Goal: Information Seeking & Learning: Find specific fact

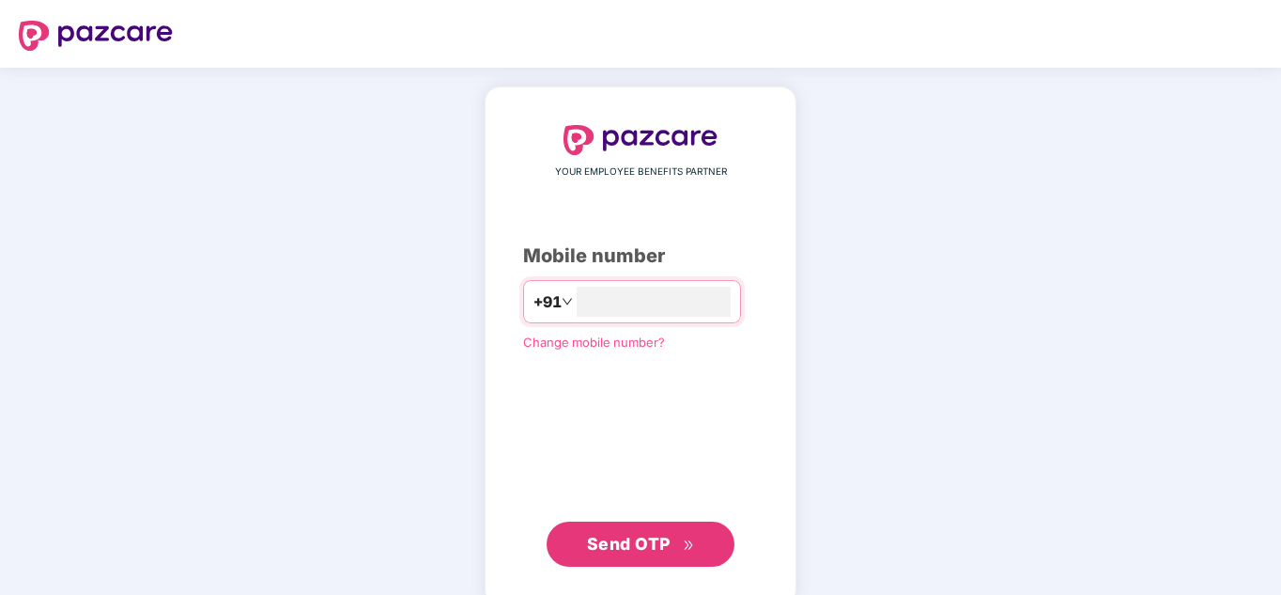
type input "*"
type input "**********"
click at [639, 543] on span "Send OTP" at bounding box center [629, 543] width 84 height 20
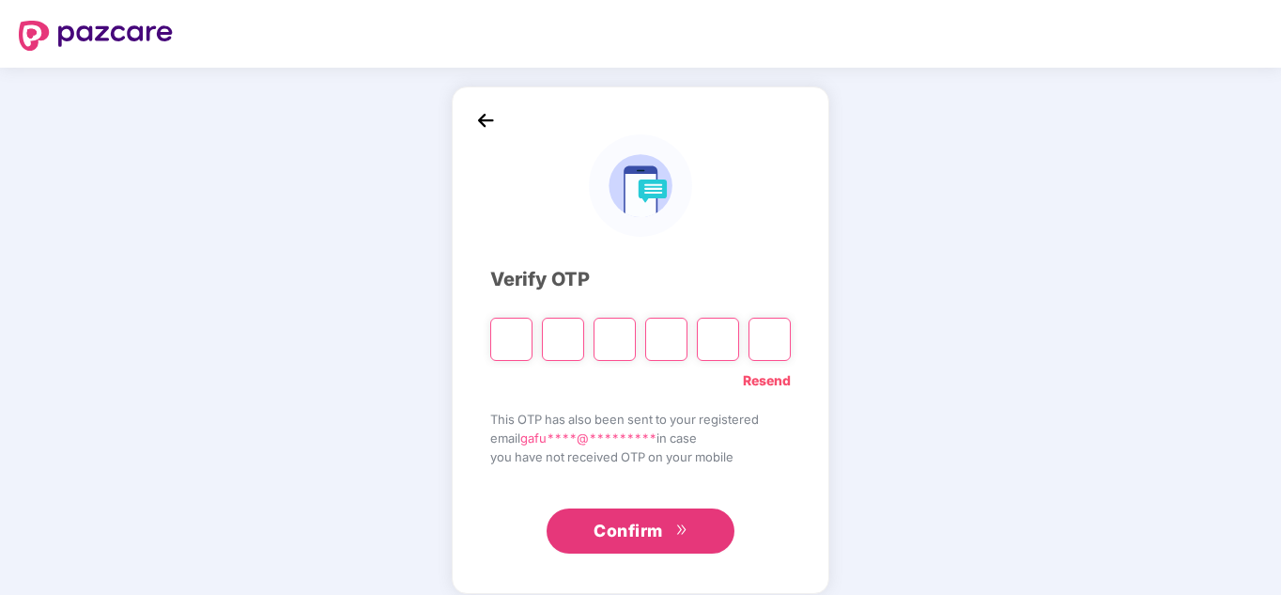
type input "*"
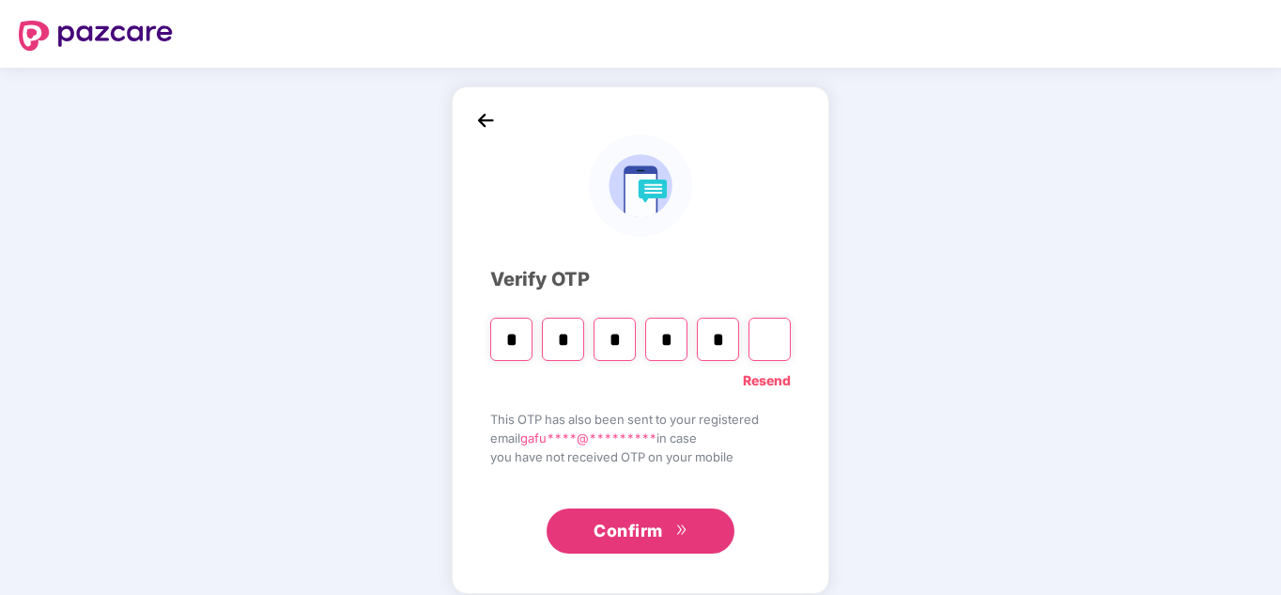
type input "*"
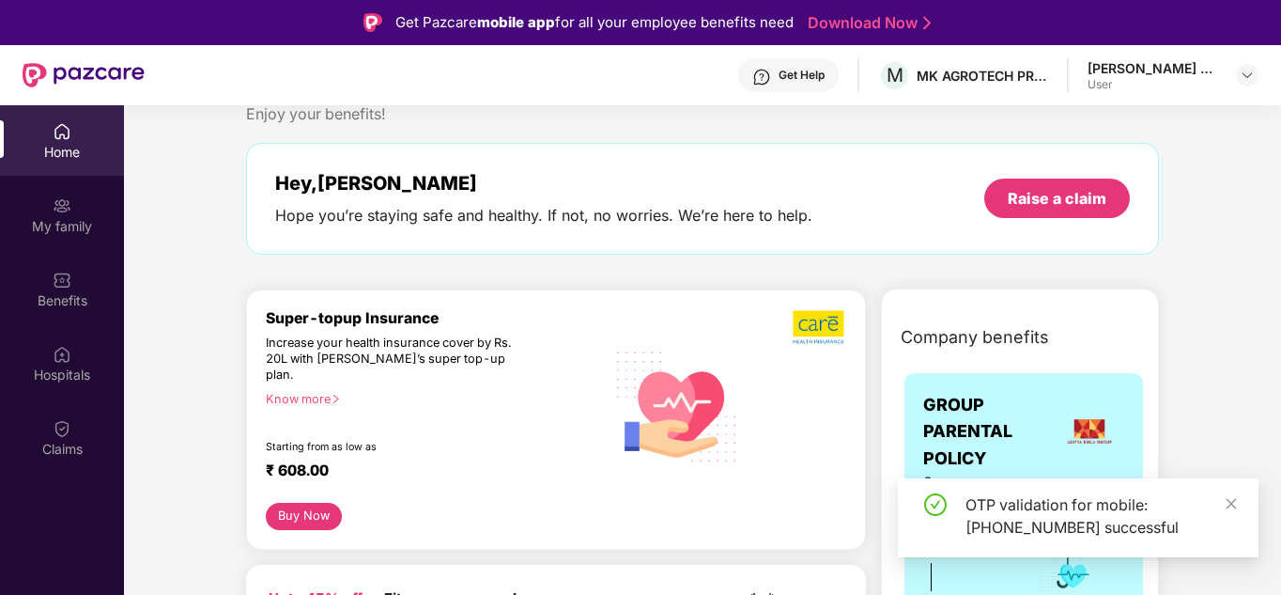
scroll to position [94, 0]
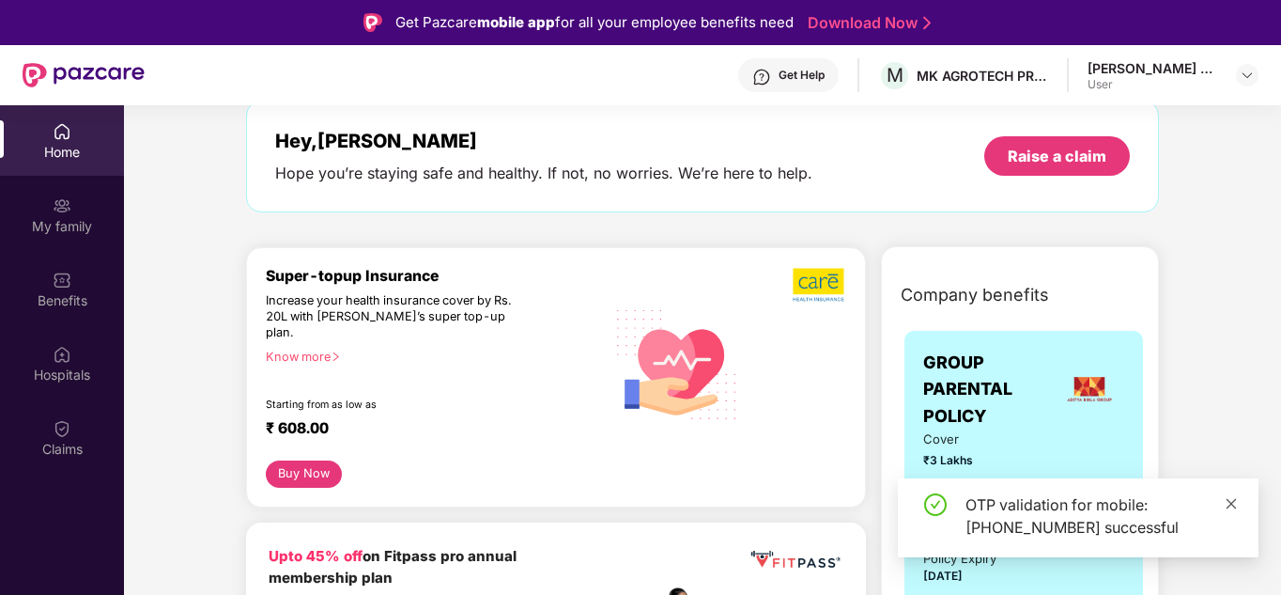
click at [1228, 497] on icon "close" at bounding box center [1231, 503] width 13 height 13
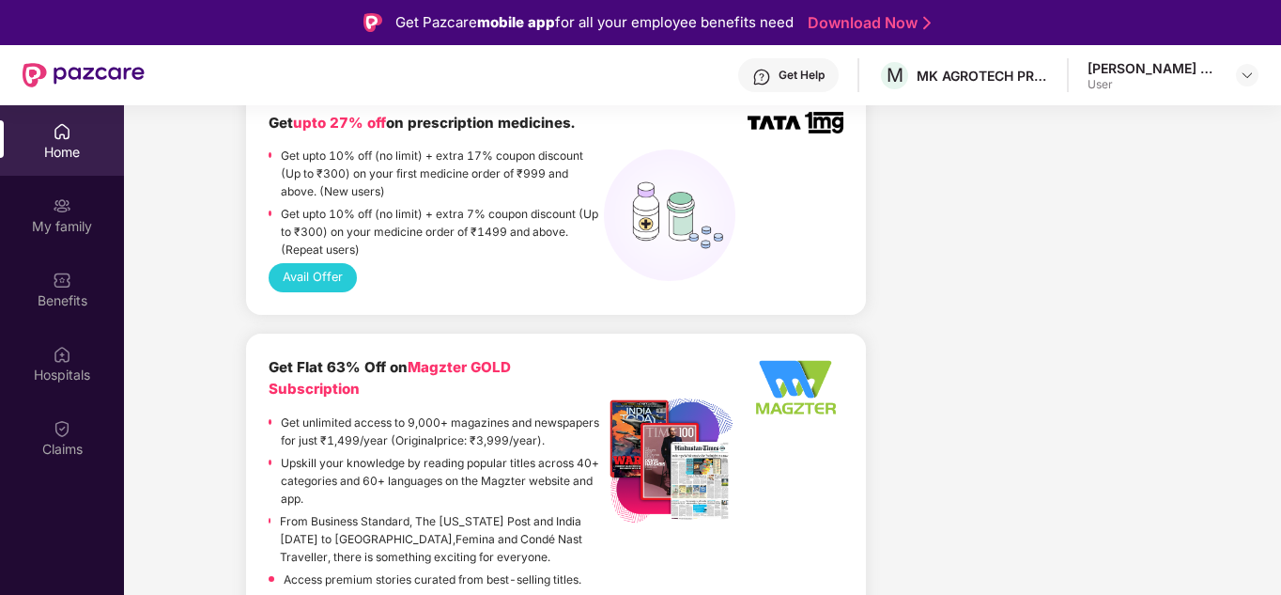
scroll to position [1597, 0]
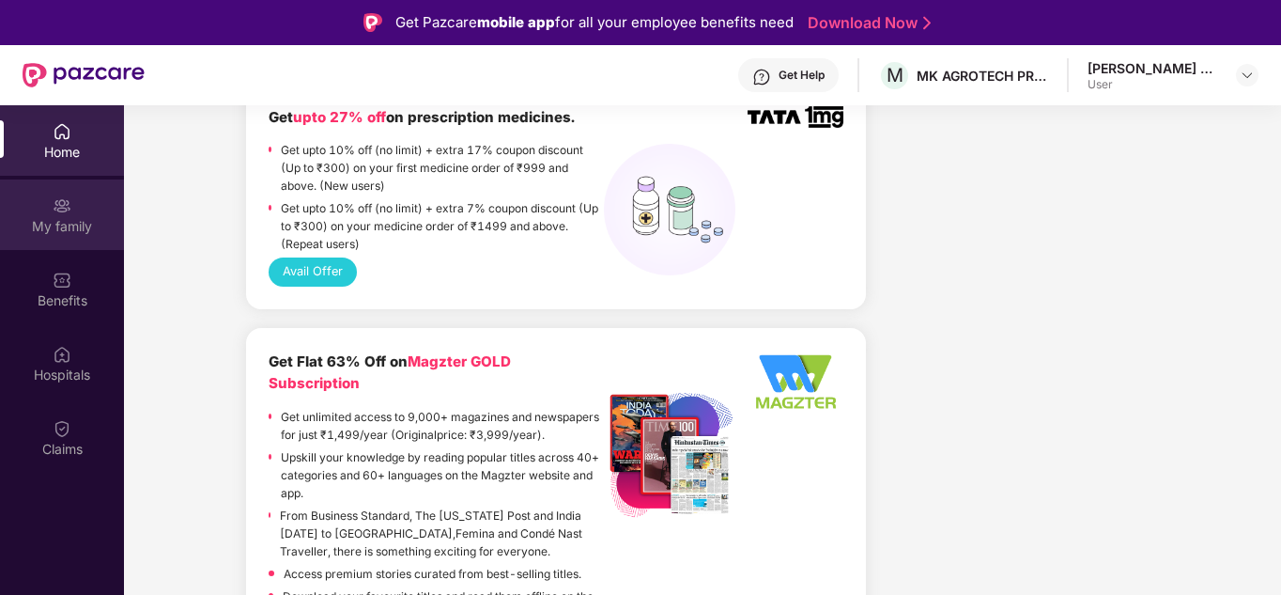
click at [66, 214] on img at bounding box center [62, 205] width 19 height 19
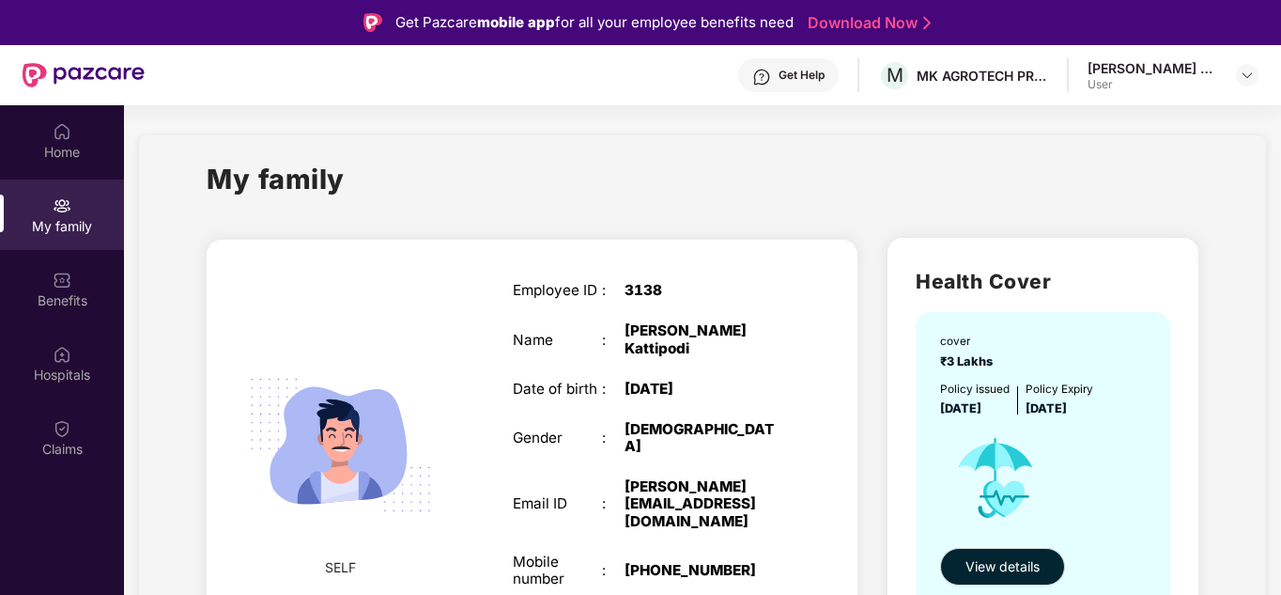
drag, startPoint x: 357, startPoint y: 179, endPoint x: 194, endPoint y: 173, distance: 162.6
click at [448, 188] on div "My family" at bounding box center [703, 190] width 992 height 65
click at [419, 209] on div "My family" at bounding box center [703, 190] width 992 height 65
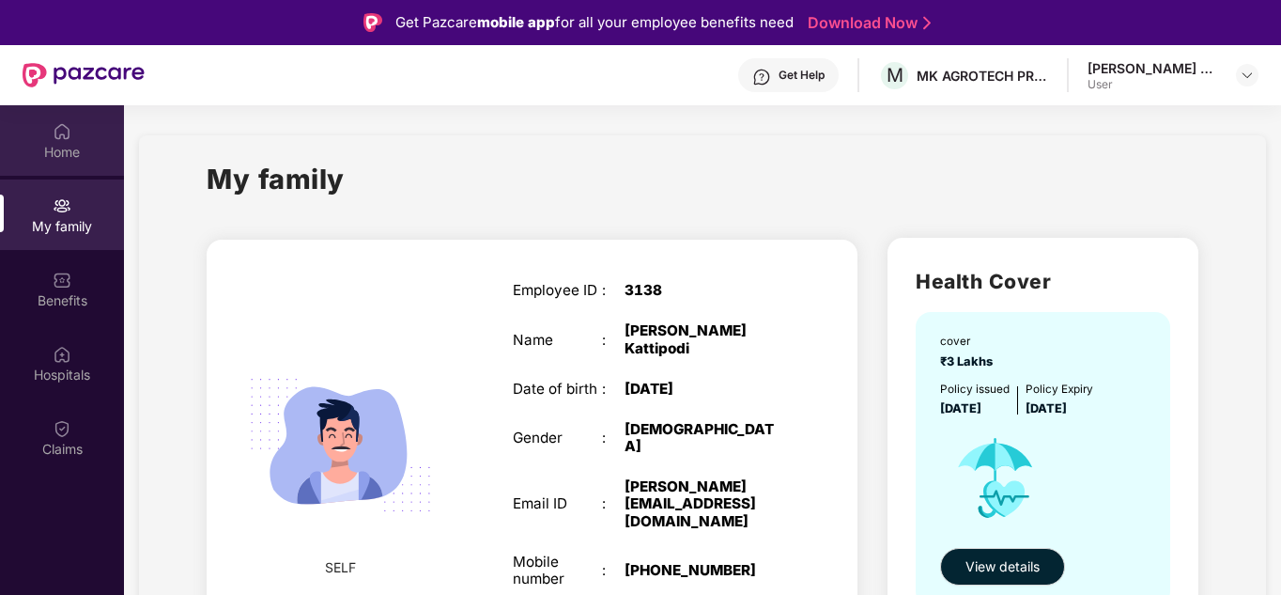
click at [70, 154] on div "Home" at bounding box center [62, 152] width 124 height 19
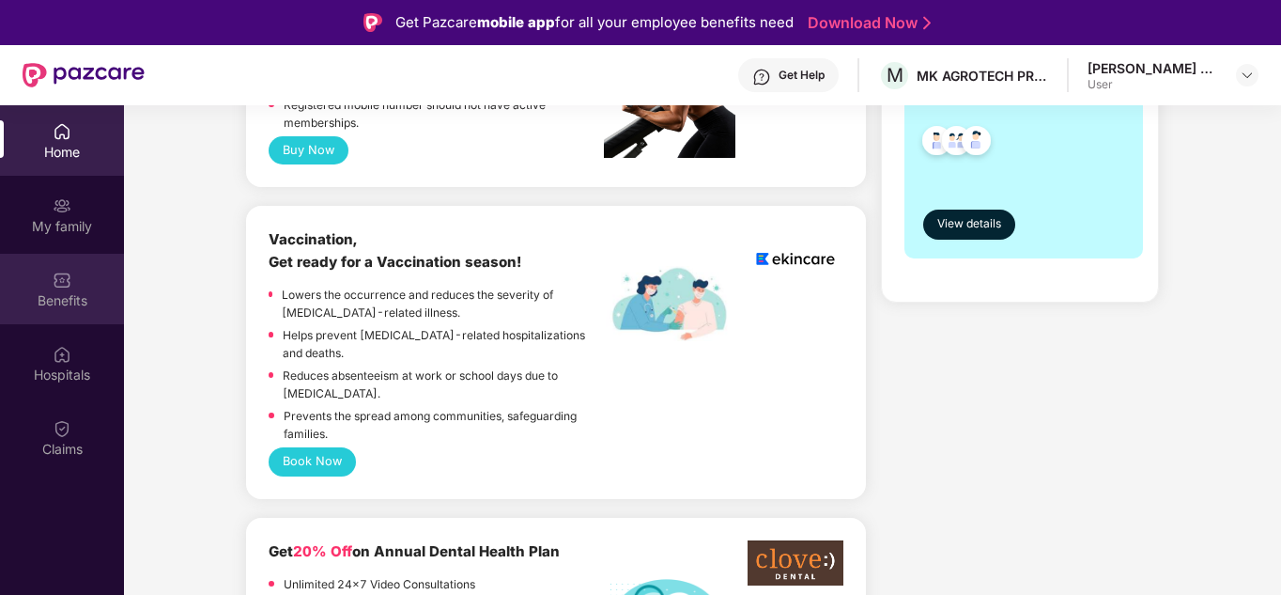
scroll to position [564, 0]
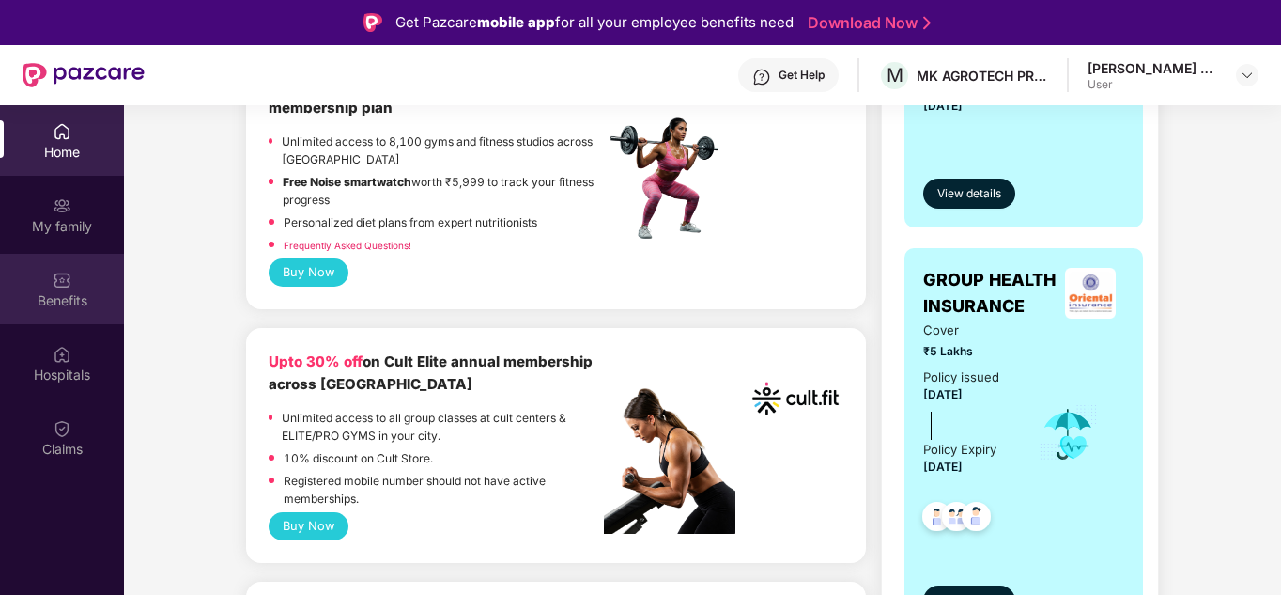
click at [84, 299] on div "Benefits" at bounding box center [62, 300] width 124 height 19
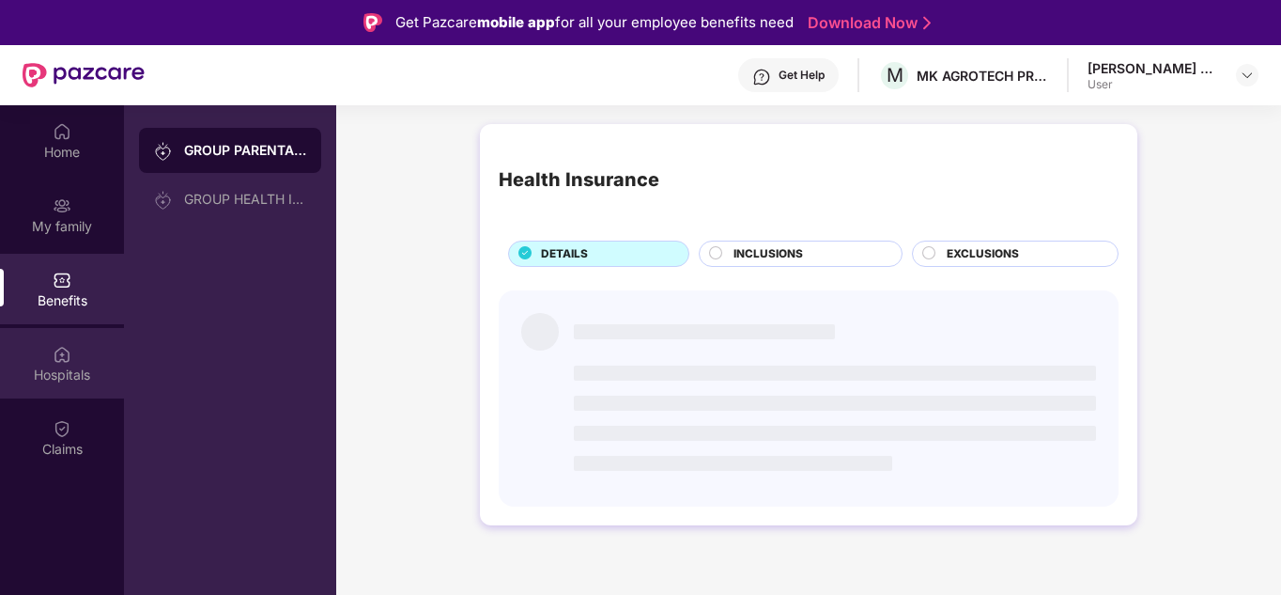
click at [81, 363] on div "Hospitals" at bounding box center [62, 363] width 124 height 70
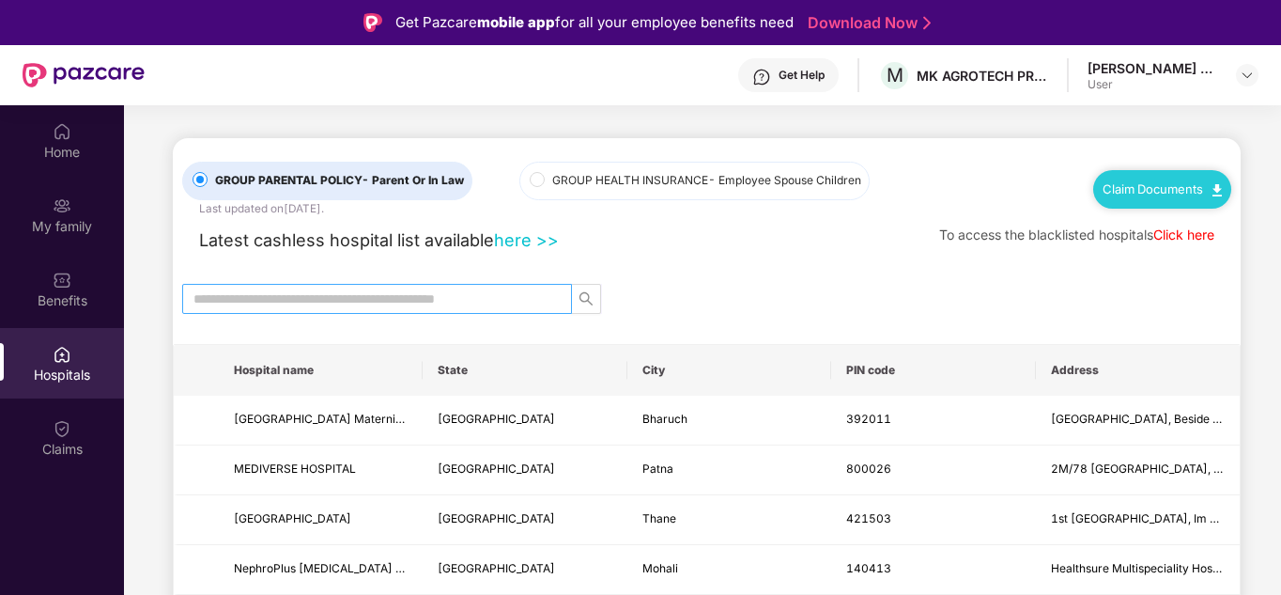
click at [471, 301] on input "text" at bounding box center [369, 298] width 352 height 21
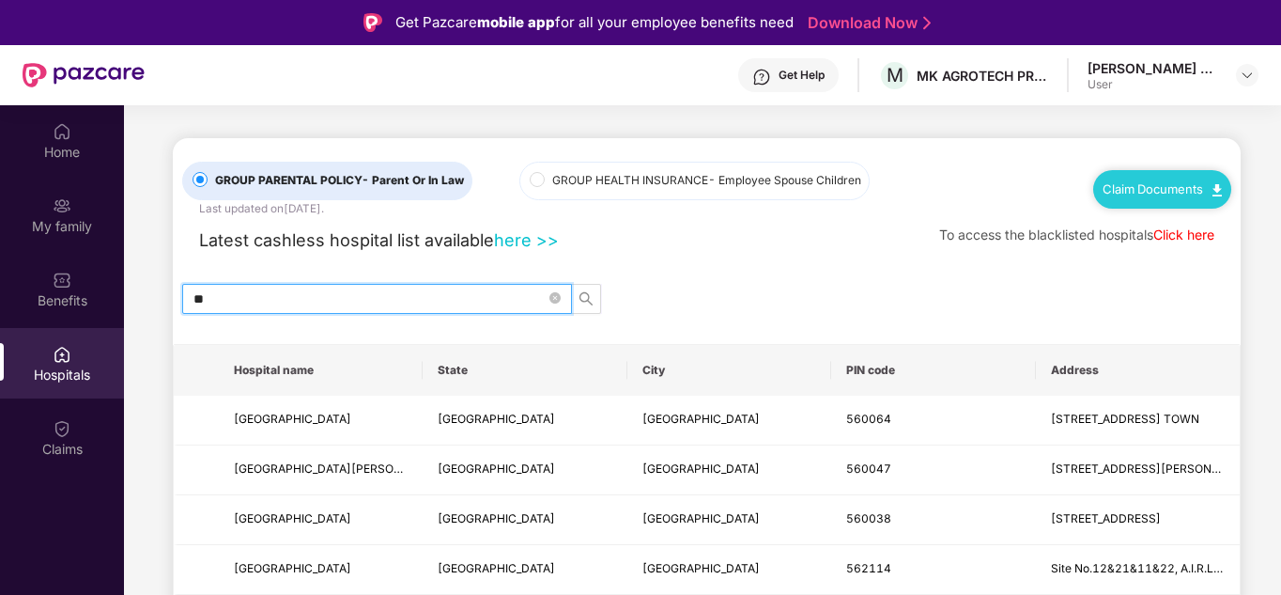
type input "*"
type input "******"
click at [583, 295] on icon "search" at bounding box center [586, 298] width 15 height 15
click at [583, 298] on icon "search" at bounding box center [586, 298] width 15 height 15
click at [556, 296] on icon "close-circle" at bounding box center [554, 297] width 11 height 11
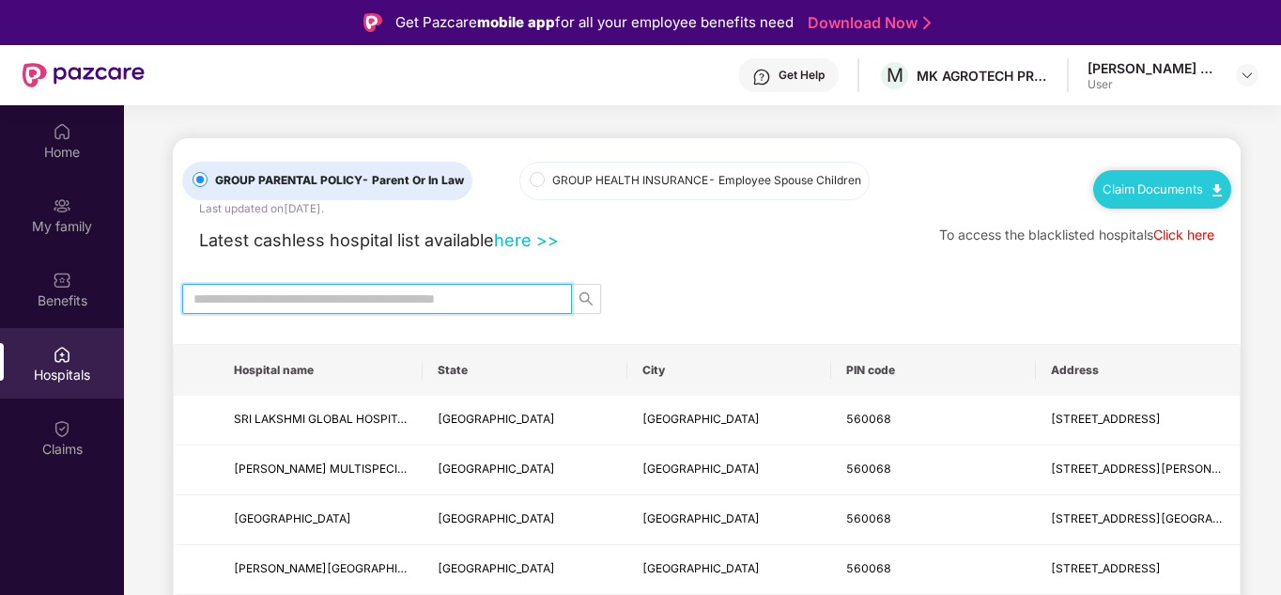
click at [392, 297] on input "text" at bounding box center [369, 298] width 352 height 21
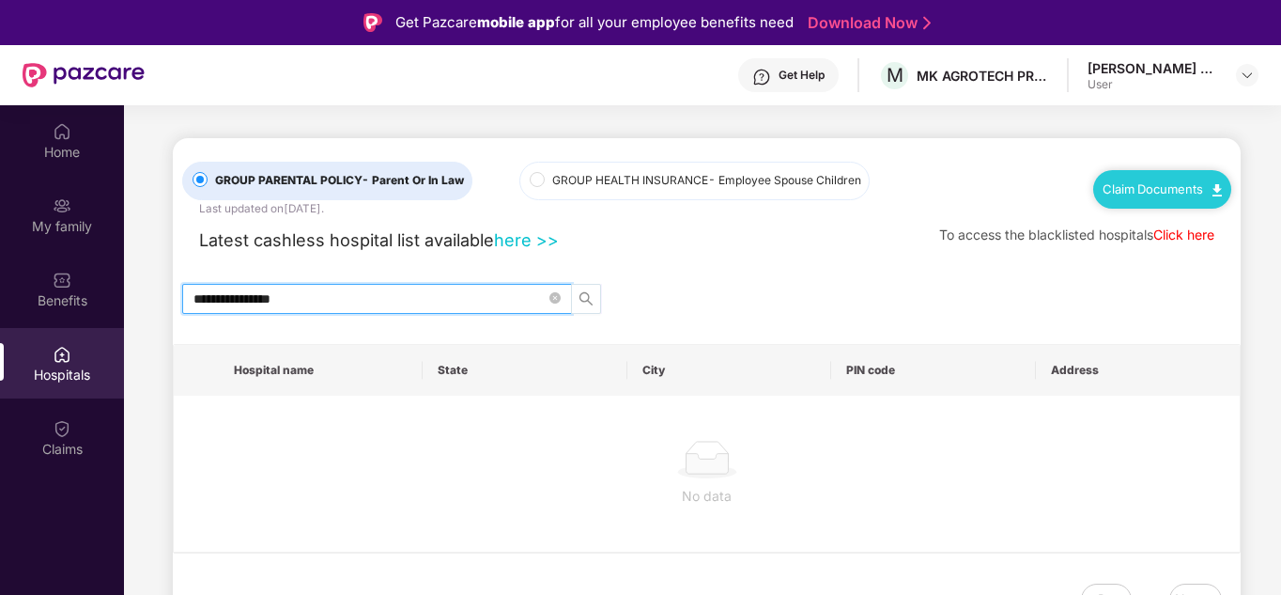
click at [591, 298] on icon "search" at bounding box center [586, 298] width 15 height 15
click at [590, 298] on icon "search" at bounding box center [586, 298] width 15 height 15
click at [212, 300] on input "**********" at bounding box center [369, 298] width 352 height 21
click at [582, 295] on icon "search" at bounding box center [586, 298] width 15 height 15
click at [374, 299] on input "**********" at bounding box center [369, 298] width 352 height 21
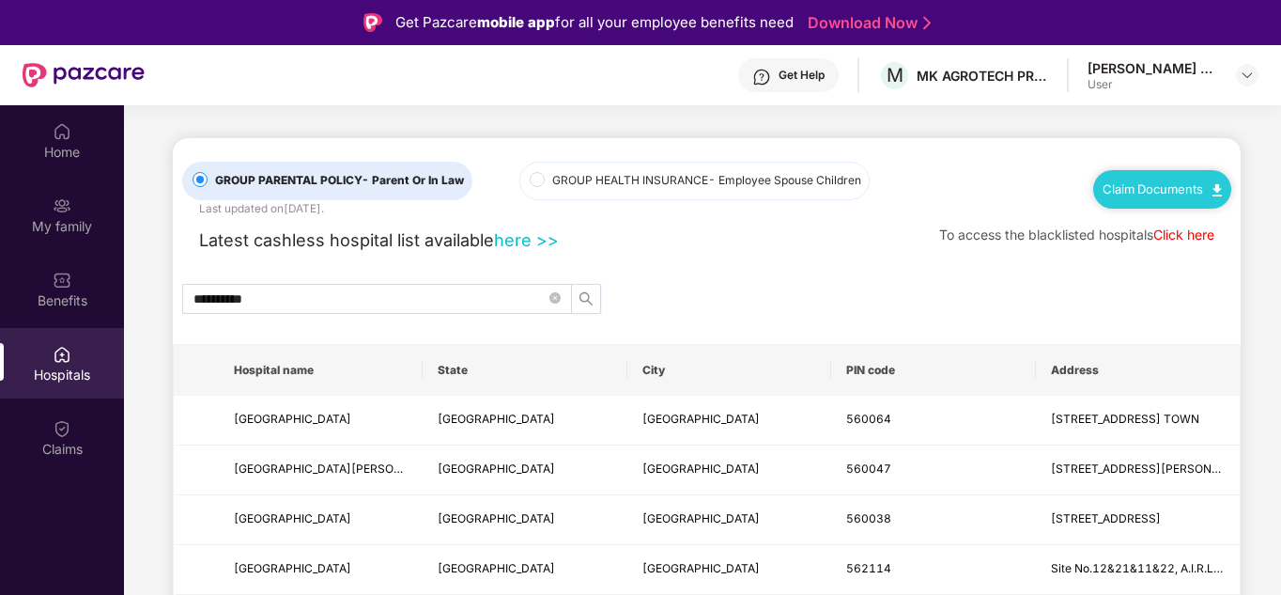
click at [406, 418] on span "[GEOGRAPHIC_DATA]" at bounding box center [321, 419] width 174 height 18
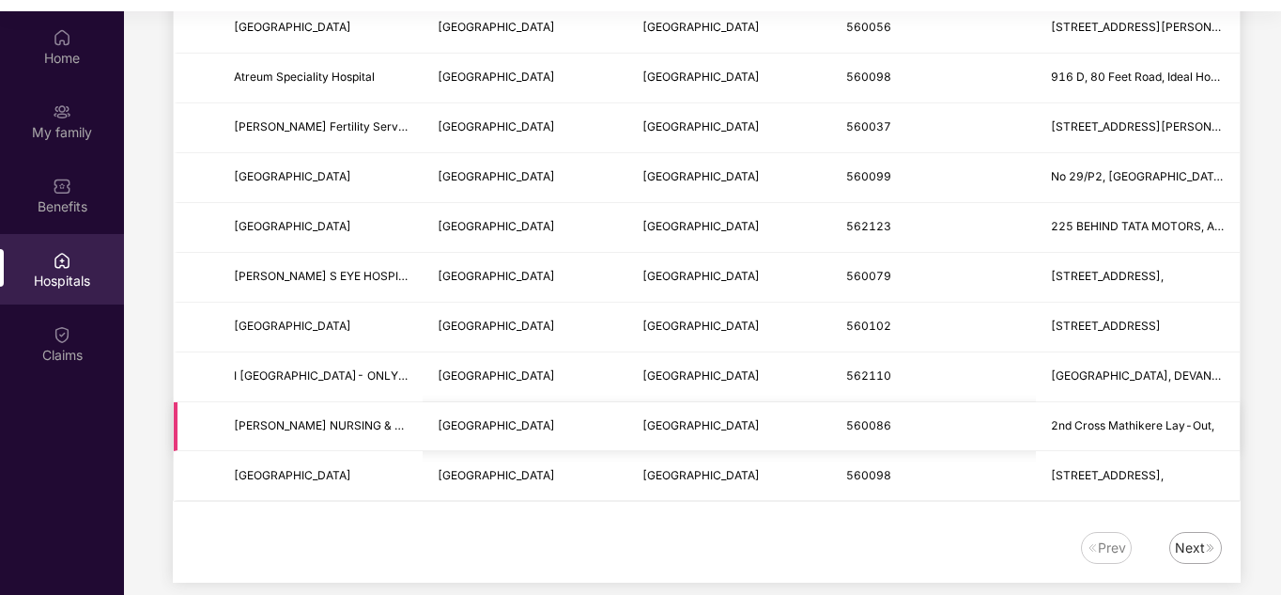
scroll to position [2301, 0]
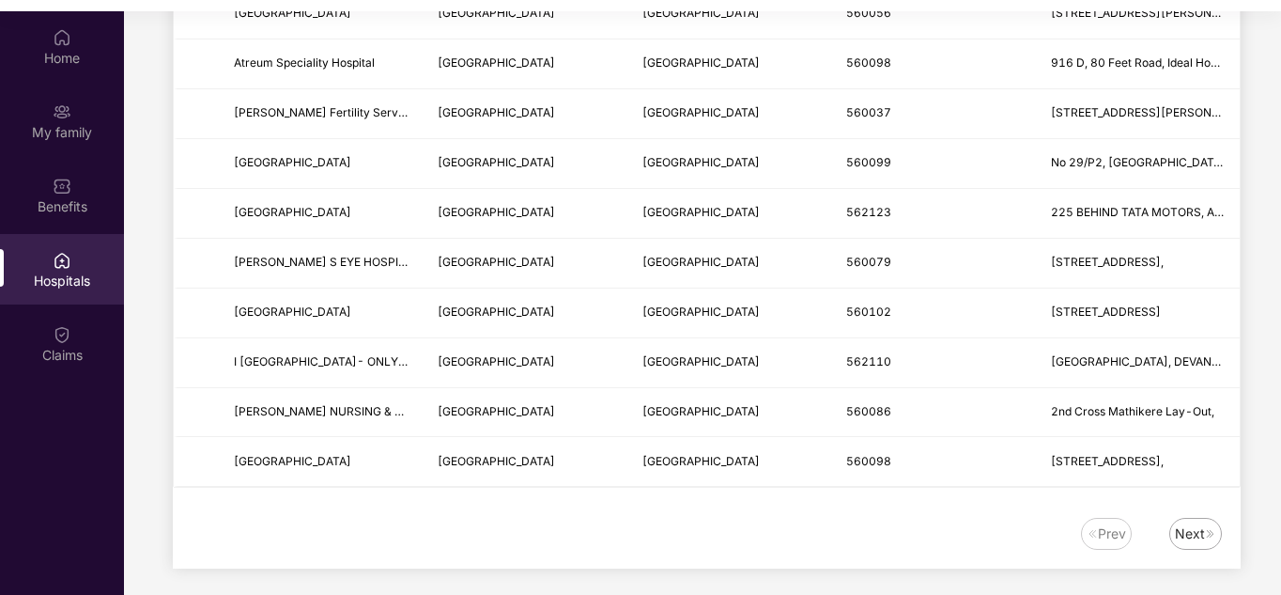
click at [1175, 530] on div "Next" at bounding box center [1190, 533] width 30 height 21
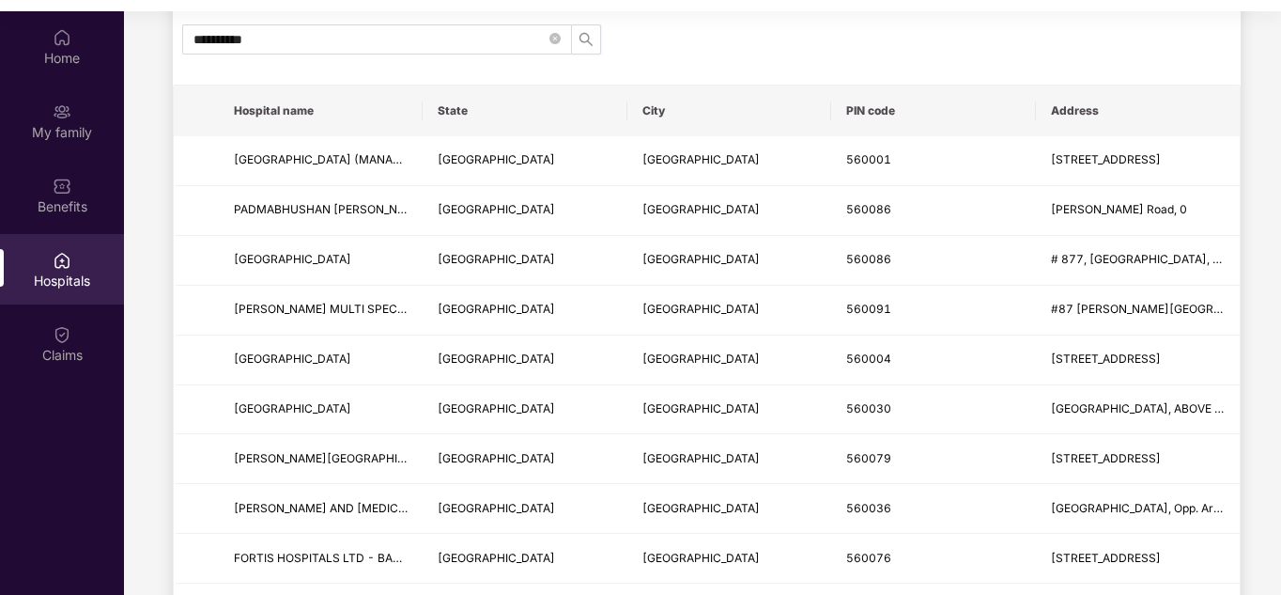
scroll to position [0, 0]
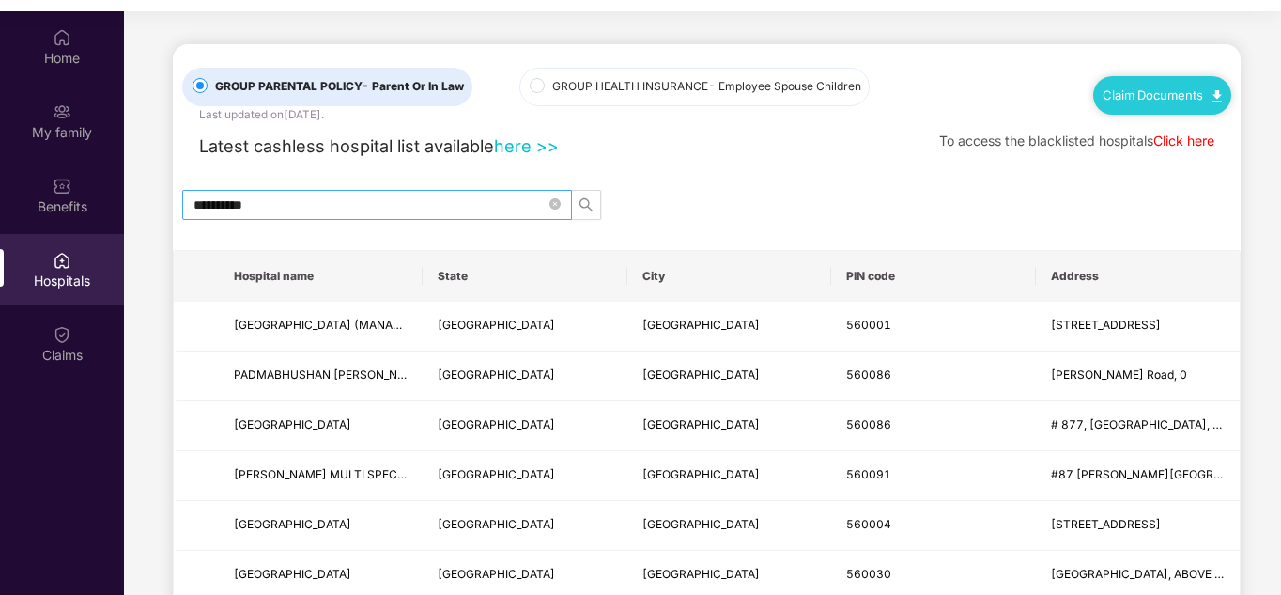
click at [365, 196] on input "*********" at bounding box center [369, 204] width 352 height 21
type input "*"
type input "******"
click at [604, 203] on div "******" at bounding box center [707, 205] width 1068 height 30
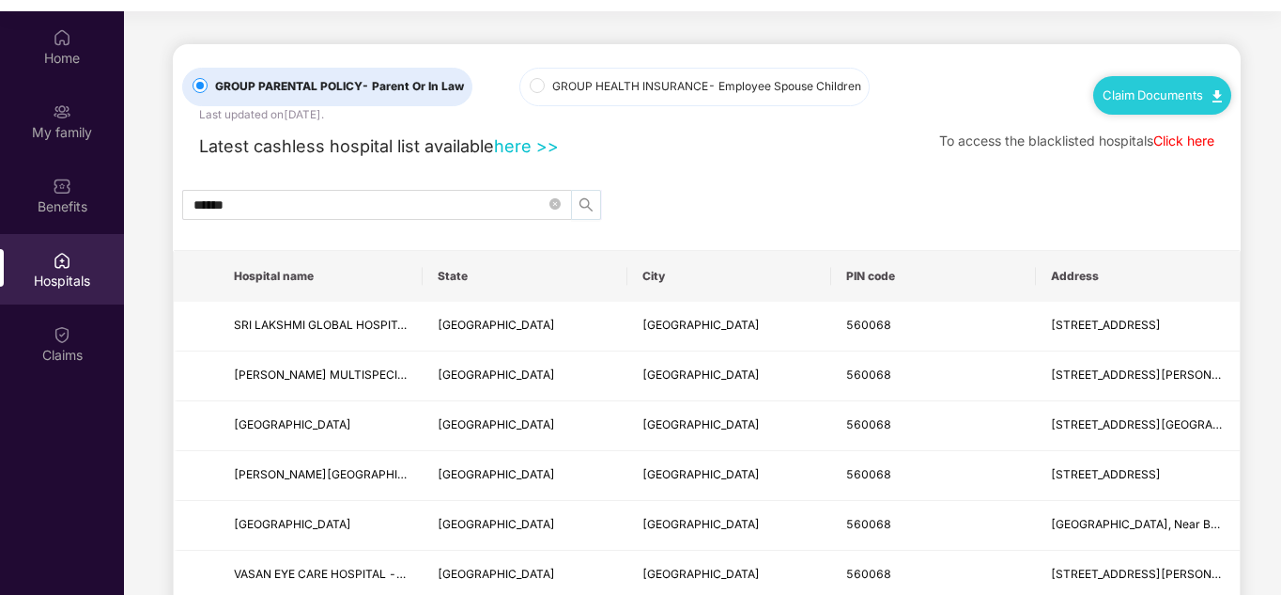
click at [589, 203] on icon "search" at bounding box center [585, 204] width 13 height 13
click at [550, 202] on icon "close-circle" at bounding box center [554, 203] width 11 height 11
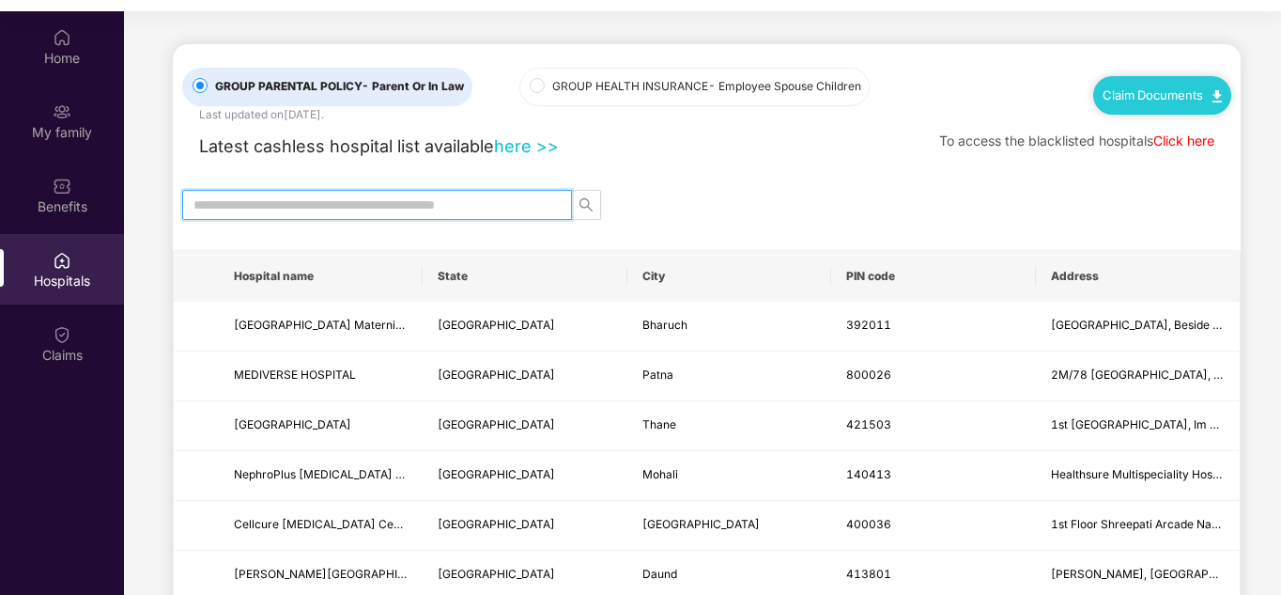
click at [500, 206] on input "text" at bounding box center [369, 204] width 352 height 21
click at [589, 202] on icon "search" at bounding box center [585, 204] width 13 height 13
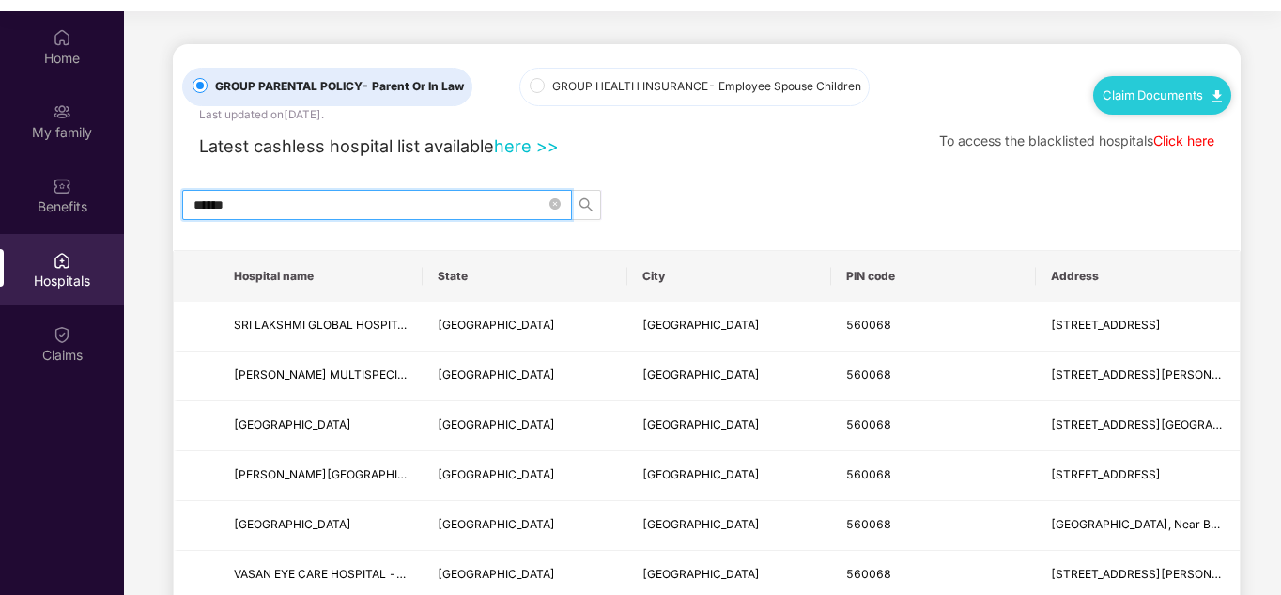
type input "******"
